Goal: Task Accomplishment & Management: Complete application form

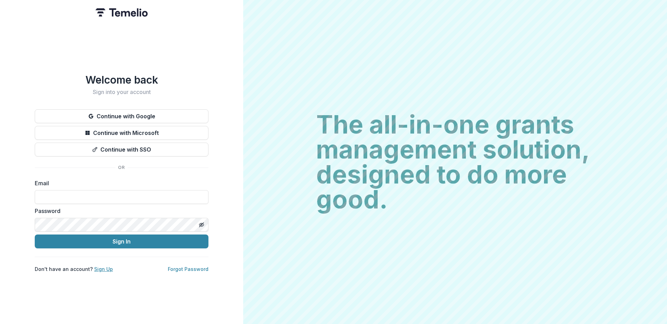
click at [94, 269] on link "Sign Up" at bounding box center [103, 269] width 19 height 6
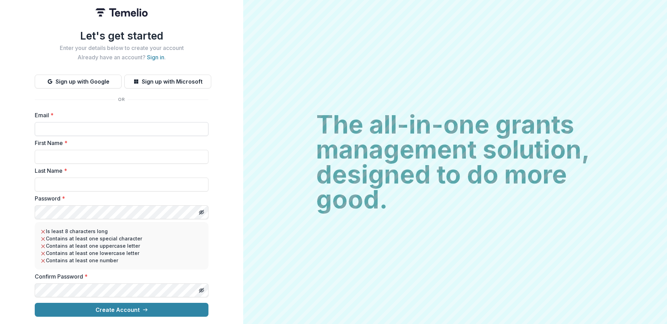
click at [76, 127] on input "Email *" at bounding box center [122, 129] width 174 height 14
type input "**********"
click at [82, 151] on input "First Name *" at bounding box center [122, 157] width 174 height 14
type input "***"
type input "*****"
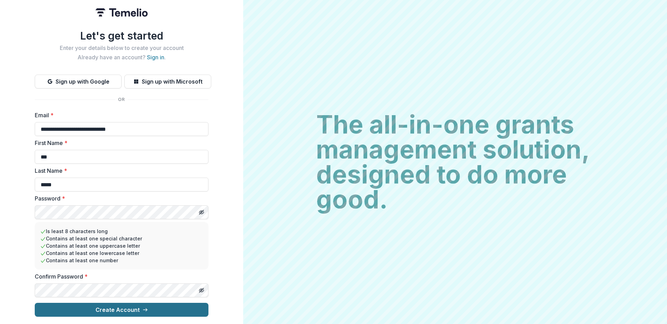
click at [142, 310] on button "Create Account" at bounding box center [122, 310] width 174 height 14
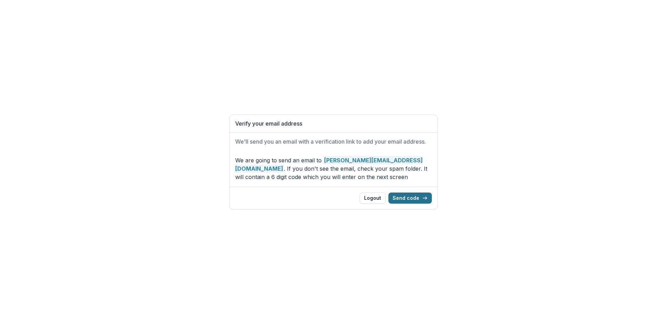
click at [420, 199] on button "Send code" at bounding box center [409, 198] width 43 height 11
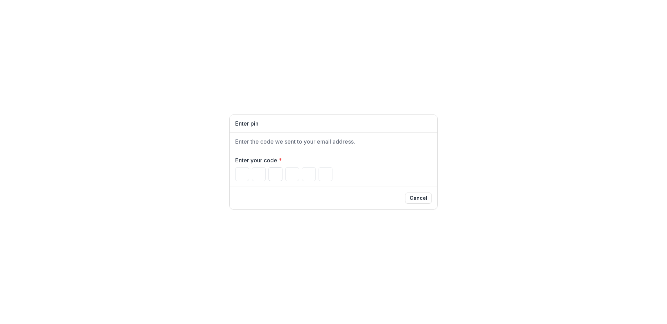
paste input "******"
type input "*"
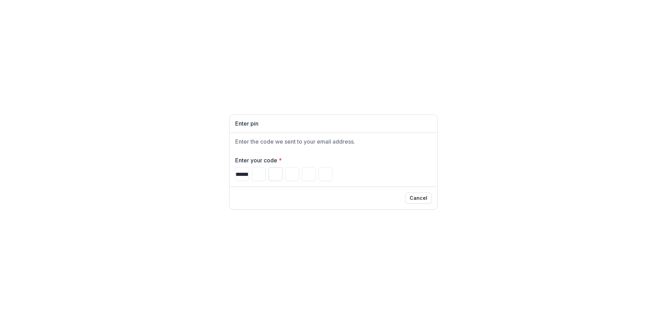
type input "*"
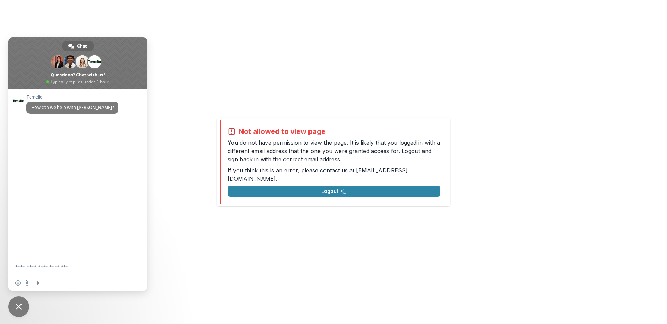
click at [19, 306] on span "Close chat" at bounding box center [19, 307] width 6 height 6
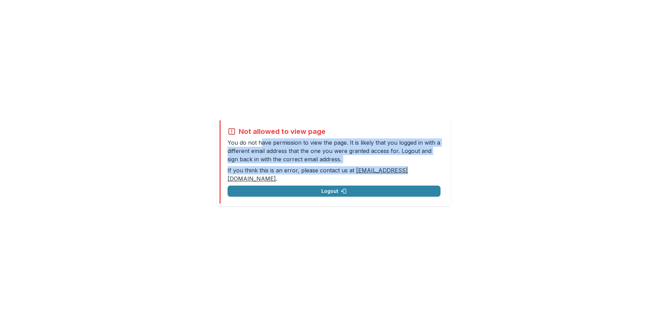
drag, startPoint x: 265, startPoint y: 148, endPoint x: 399, endPoint y: 173, distance: 136.4
click at [399, 173] on div "Not allowed to view page You do not have permission to view the page. It is lik…" at bounding box center [334, 161] width 213 height 69
click at [431, 159] on p "You do not have permission to view the page. It is likely that you logged in wi…" at bounding box center [334, 151] width 213 height 25
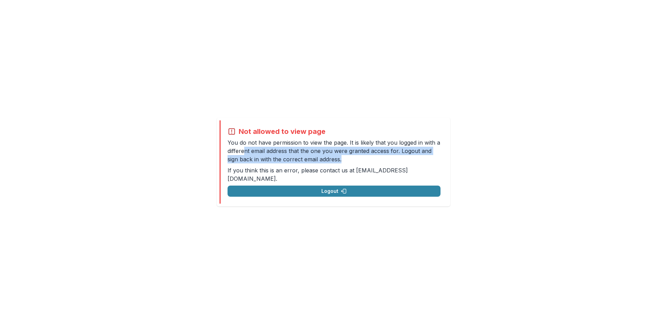
drag, startPoint x: 334, startPoint y: 162, endPoint x: 243, endPoint y: 152, distance: 92.3
click at [243, 152] on p "You do not have permission to view the page. It is likely that you logged in wi…" at bounding box center [334, 151] width 213 height 25
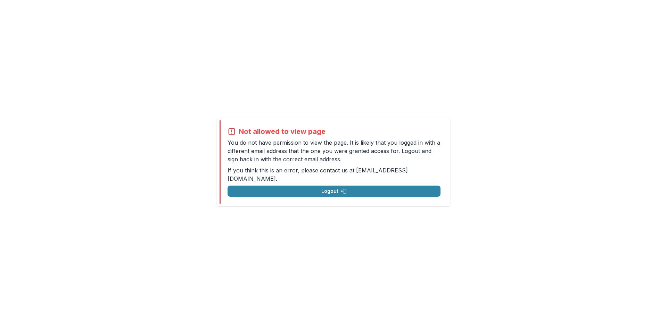
click at [161, 173] on div "Not allowed to view page You do not have permission to view the page. It is lik…" at bounding box center [333, 162] width 667 height 324
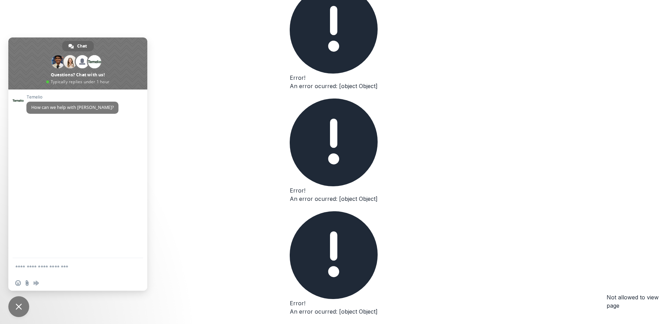
click at [25, 300] on span "Close chat" at bounding box center [18, 307] width 21 height 21
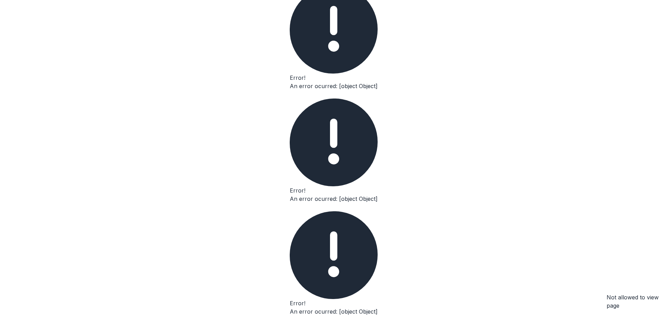
click at [250, 235] on div "Not allowed to view page You do not have permission to view the page. It is lik…" at bounding box center [333, 318] width 667 height 637
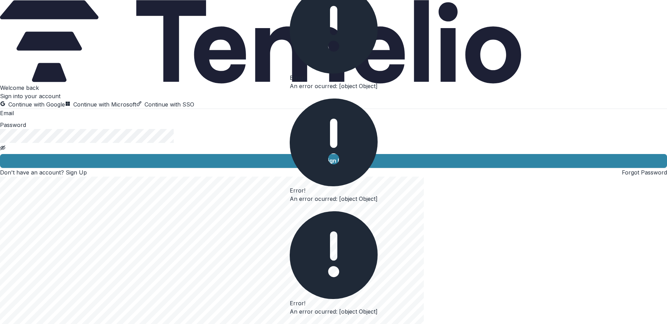
click at [69, 118] on input at bounding box center [42, 114] width 56 height 8
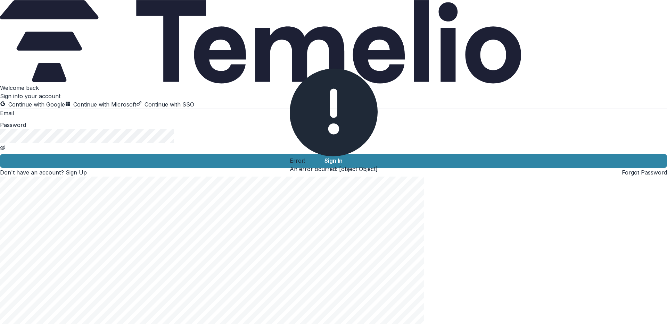
type input "**********"
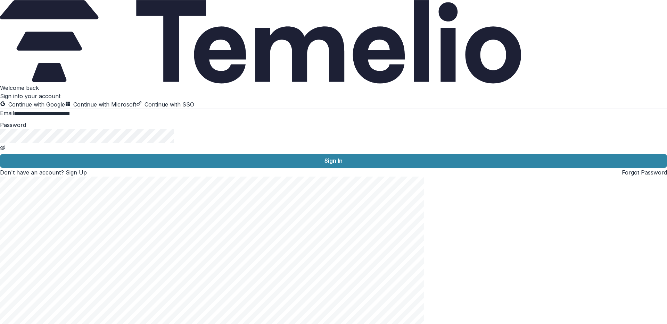
click at [0, 154] on button "Sign In" at bounding box center [333, 161] width 667 height 14
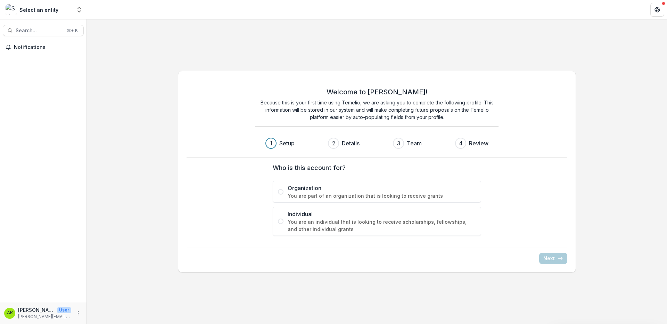
click at [311, 193] on span "You are part of an organization that is looking to receive grants" at bounding box center [382, 195] width 188 height 7
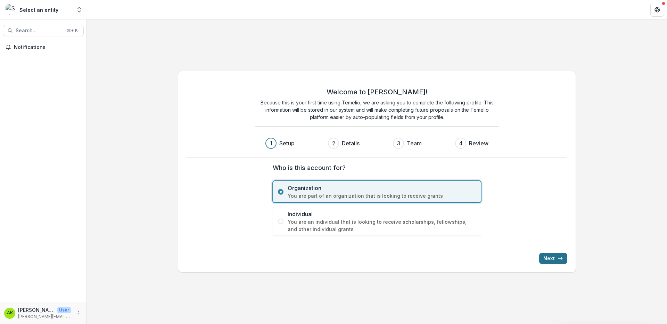
click at [559, 259] on line "submit" at bounding box center [561, 259] width 4 height 0
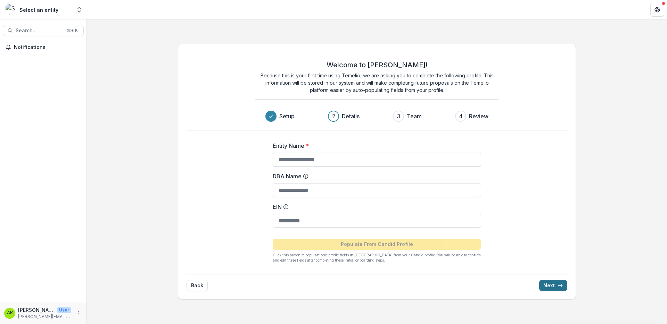
click at [349, 156] on input "Entity Name *" at bounding box center [377, 160] width 208 height 14
type input "**********"
click at [384, 188] on input "DBA Name" at bounding box center [377, 190] width 208 height 14
click at [298, 189] on input "DBA Name" at bounding box center [377, 190] width 208 height 14
type input "**********"
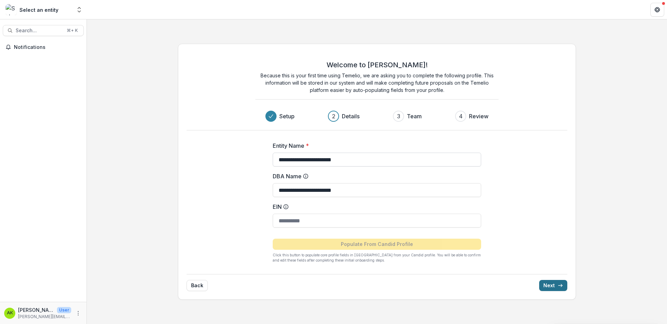
click at [334, 163] on input "**********" at bounding box center [377, 160] width 208 height 14
type input "**********"
click at [313, 219] on input "EIN" at bounding box center [377, 221] width 208 height 14
click at [57, 9] on div "Select an entity" at bounding box center [39, 9] width 66 height 11
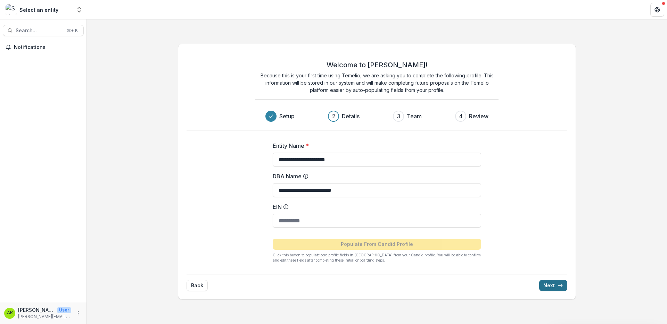
click at [71, 9] on div "Select an entity" at bounding box center [39, 9] width 66 height 11
click at [76, 9] on icon "Open entity switcher" at bounding box center [79, 9] width 7 height 7
click at [81, 10] on icon "Open entity switcher" at bounding box center [79, 9] width 7 height 7
click at [79, 10] on icon "Open entity switcher" at bounding box center [79, 9] width 7 height 7
click at [303, 219] on input "EIN" at bounding box center [377, 221] width 208 height 14
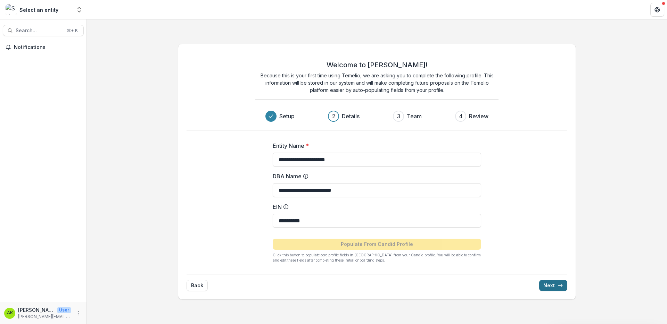
type input "**********"
click at [557, 286] on icon "submit" at bounding box center [560, 286] width 6 height 6
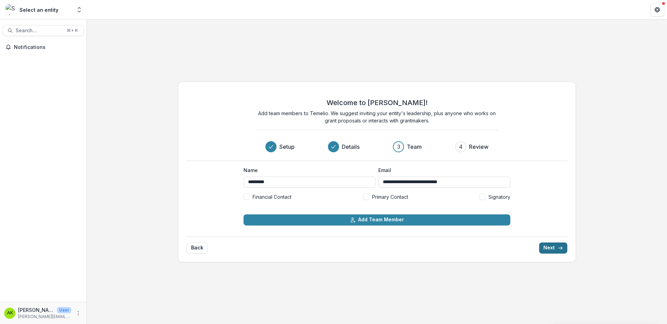
click at [247, 196] on span at bounding box center [246, 197] width 6 height 6
click at [553, 248] on button "Next" at bounding box center [553, 248] width 28 height 11
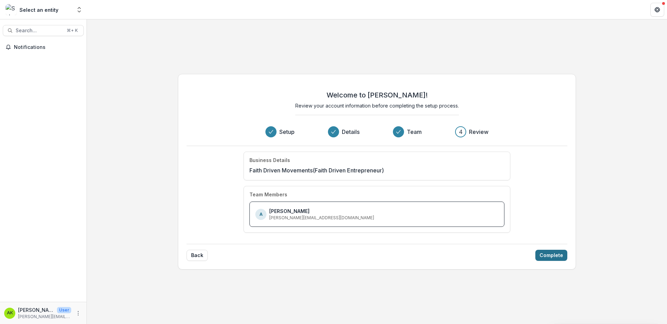
click at [548, 256] on button "Complete" at bounding box center [551, 255] width 32 height 11
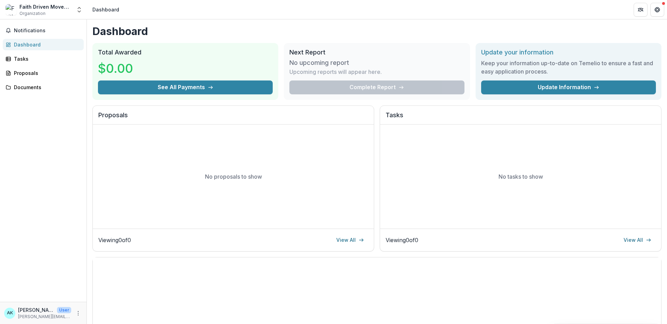
click at [54, 9] on div "Faith Driven Movements" at bounding box center [45, 6] width 52 height 7
click at [64, 10] on div "Faith Driven Movements Organization" at bounding box center [45, 10] width 52 height 14
click at [33, 9] on div "Faith Driven Movements" at bounding box center [45, 6] width 52 height 7
click at [91, 6] on div "Dashboard" at bounding box center [106, 10] width 32 height 10
click at [655, 9] on icon "Get Help" at bounding box center [657, 10] width 6 height 6
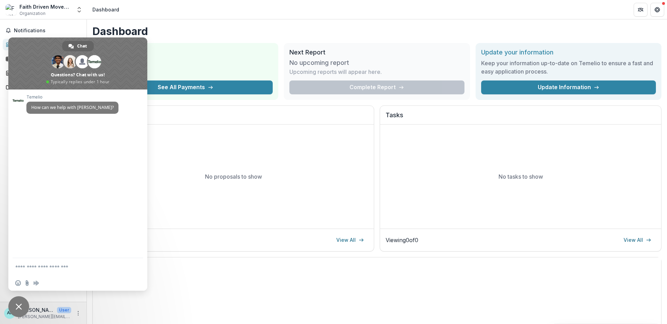
click at [23, 301] on span "Close chat" at bounding box center [18, 307] width 21 height 21
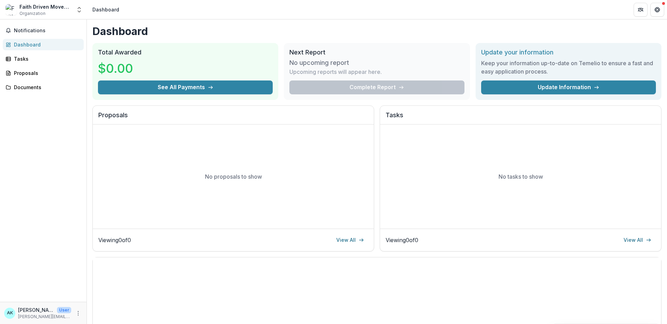
click at [26, 314] on p "ann@faithdrivenentrepreneur.org" at bounding box center [44, 317] width 53 height 6
click at [80, 313] on icon "More" at bounding box center [78, 314] width 6 height 6
click at [101, 300] on link "Settings" at bounding box center [124, 298] width 74 height 11
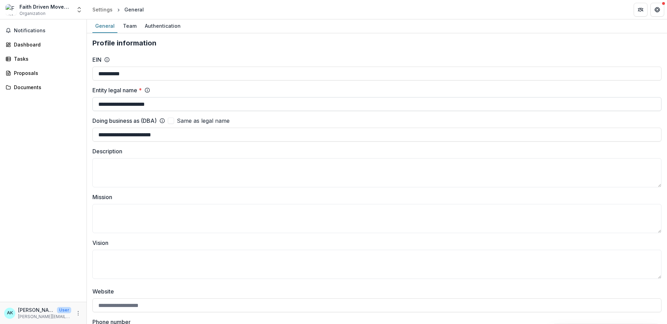
click at [149, 107] on input "**********" at bounding box center [376, 104] width 569 height 14
click at [53, 139] on div "Notifications Dashboard Tasks Proposals Documents" at bounding box center [43, 160] width 86 height 283
click at [128, 28] on div "Team" at bounding box center [129, 26] width 19 height 10
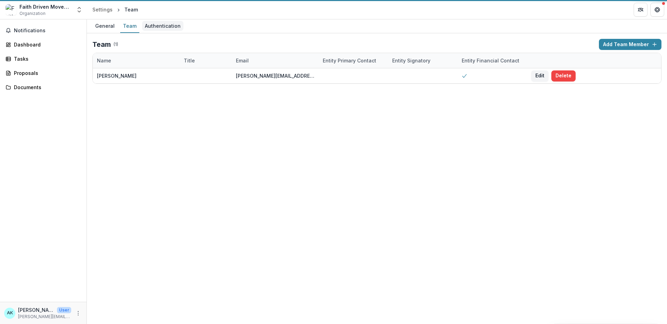
click at [173, 25] on div "Authentication" at bounding box center [162, 26] width 41 height 10
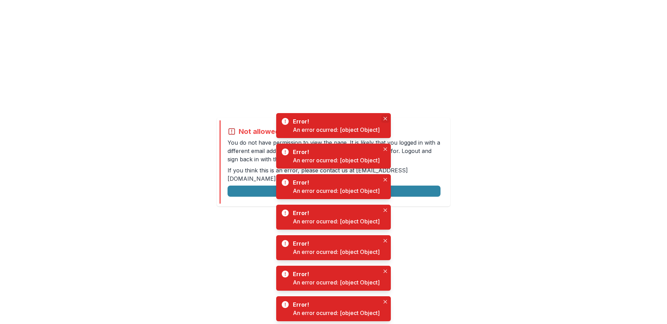
click at [387, 121] on button "Close" at bounding box center [385, 119] width 8 height 8
